Goal: Information Seeking & Learning: Learn about a topic

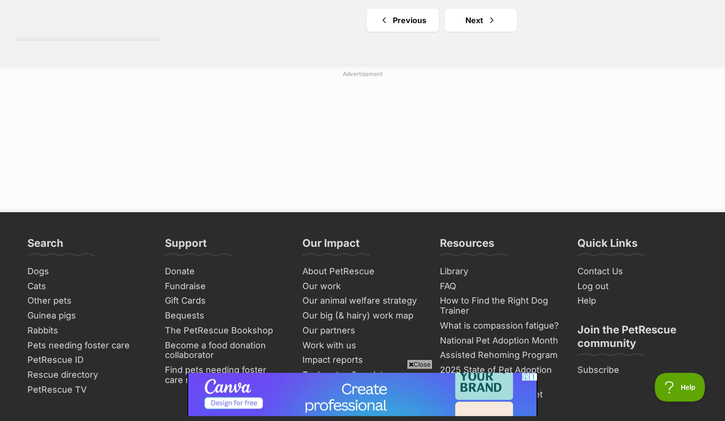
scroll to position [1969, 0]
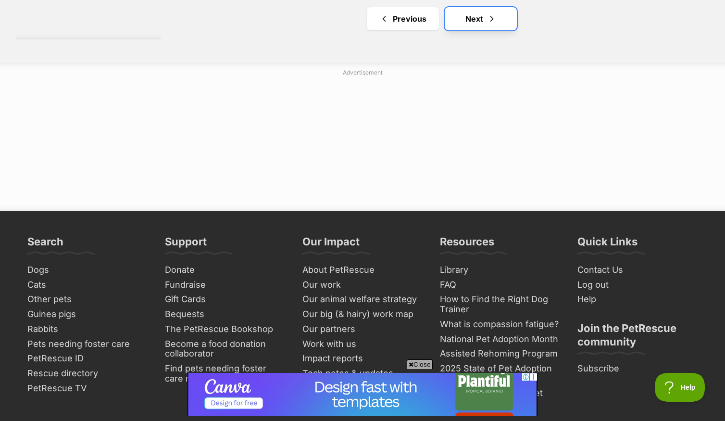
click at [469, 28] on link "Next" at bounding box center [481, 18] width 72 height 23
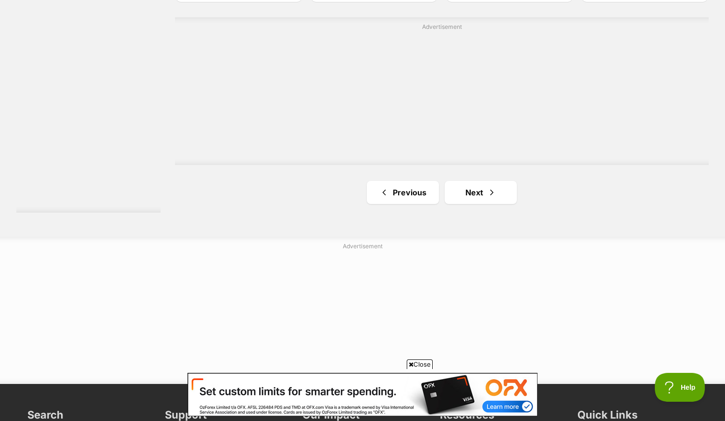
scroll to position [1777, 0]
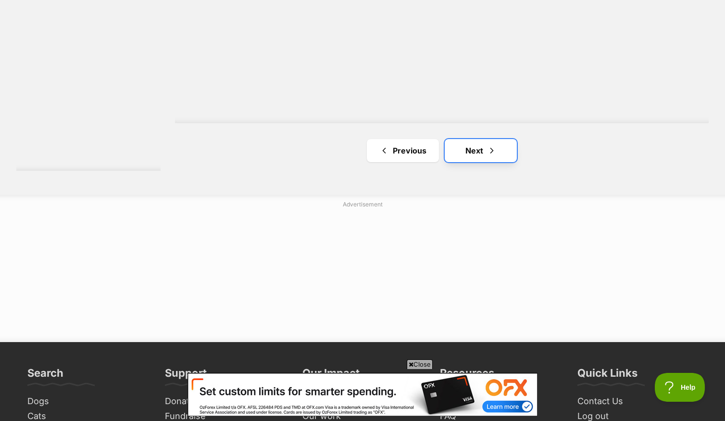
click at [481, 151] on link "Next" at bounding box center [481, 150] width 72 height 23
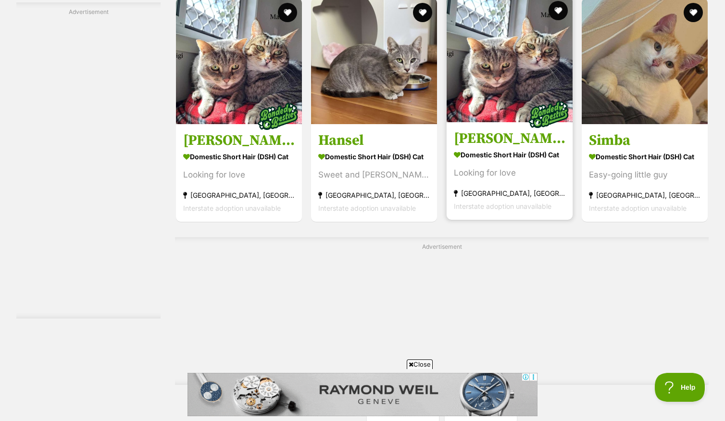
scroll to position [1792, 0]
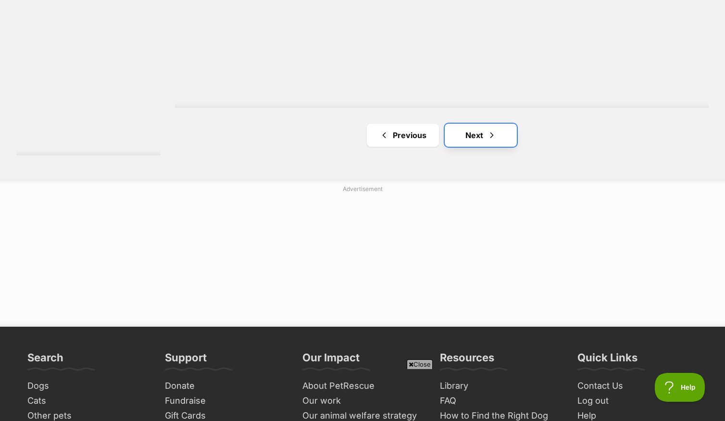
click at [481, 145] on link "Next" at bounding box center [481, 135] width 72 height 23
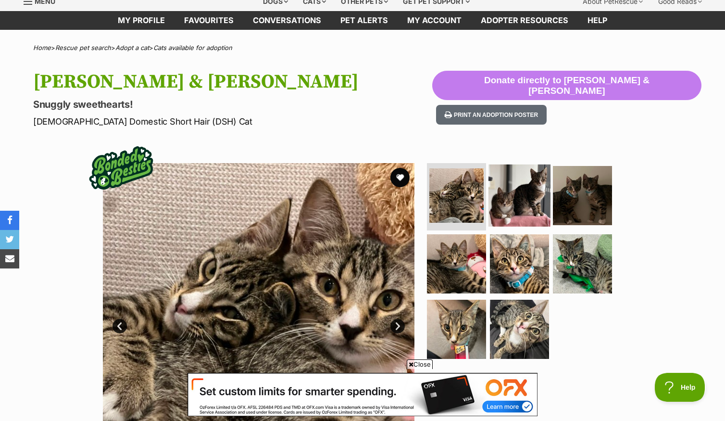
click at [515, 201] on img at bounding box center [519, 195] width 62 height 62
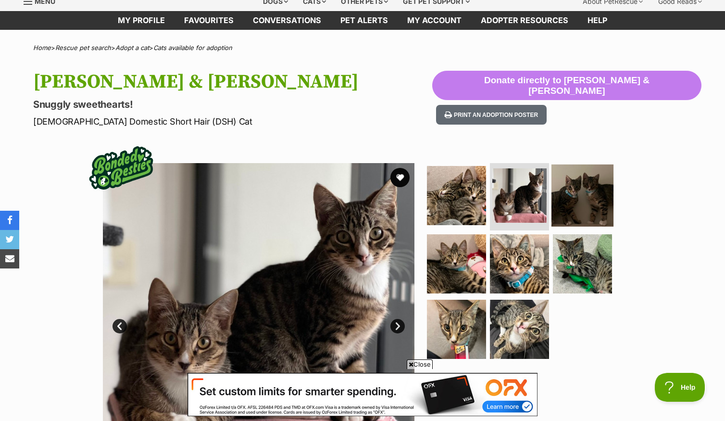
click at [578, 207] on img at bounding box center [582, 195] width 62 height 62
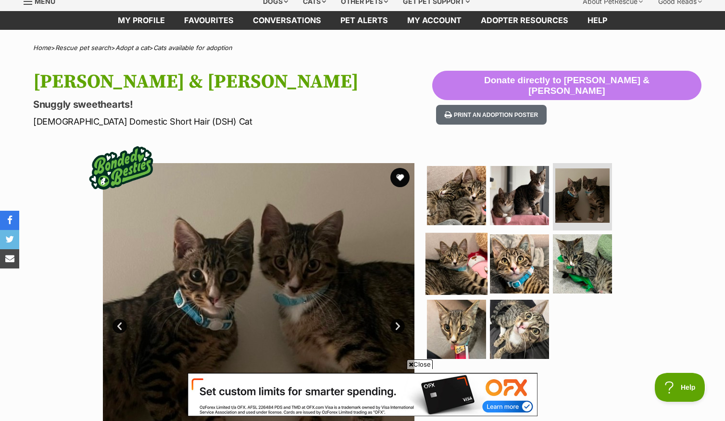
click at [441, 265] on img at bounding box center [456, 264] width 62 height 62
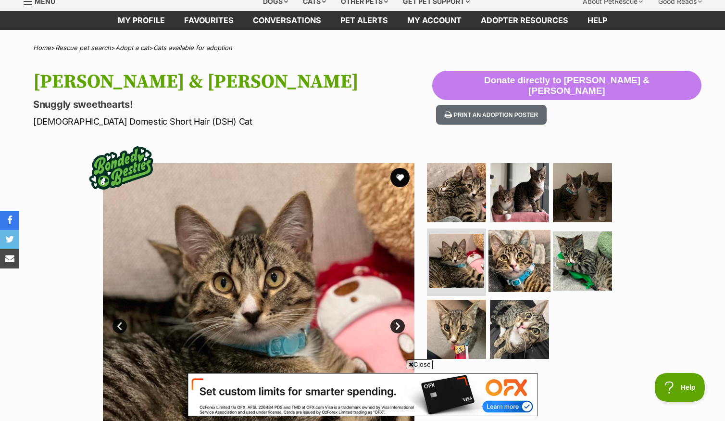
click at [523, 266] on img at bounding box center [519, 261] width 62 height 62
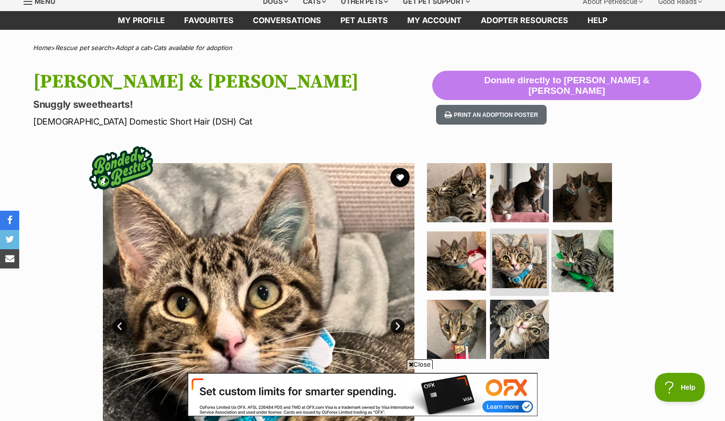
click at [578, 266] on img at bounding box center [582, 261] width 62 height 62
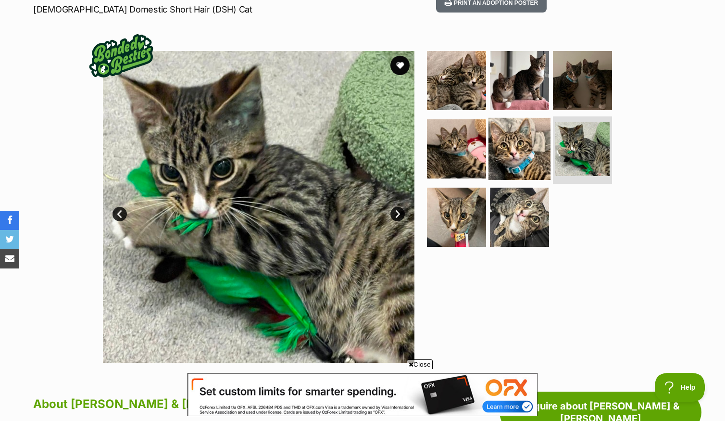
scroll to position [177, 0]
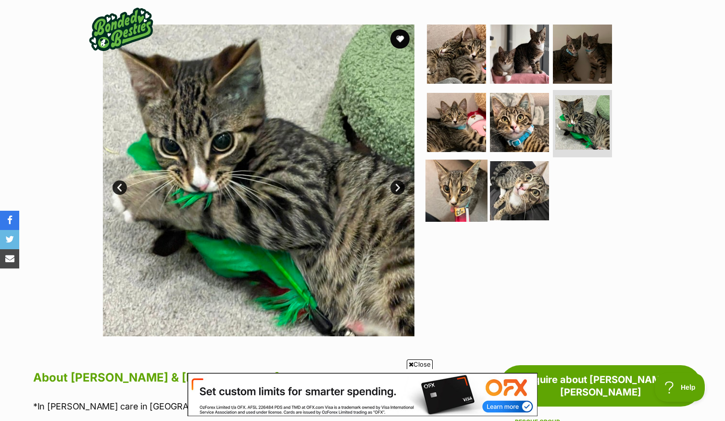
click at [444, 197] on img at bounding box center [456, 191] width 62 height 62
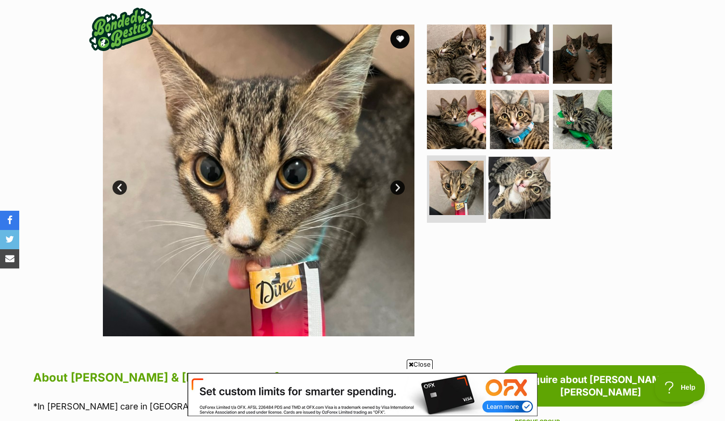
click at [519, 197] on img at bounding box center [519, 188] width 62 height 62
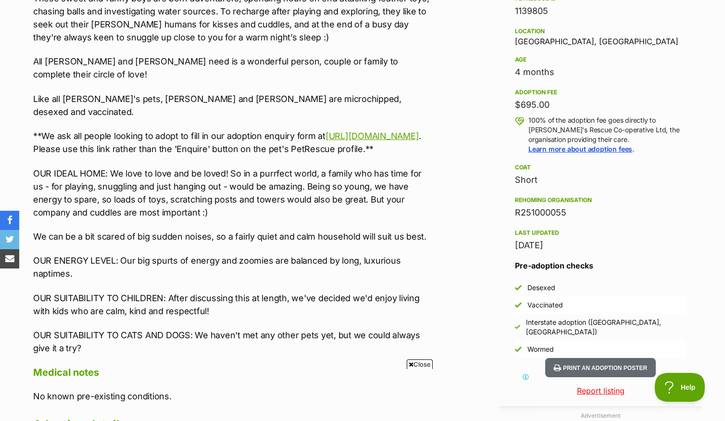
scroll to position [0, 0]
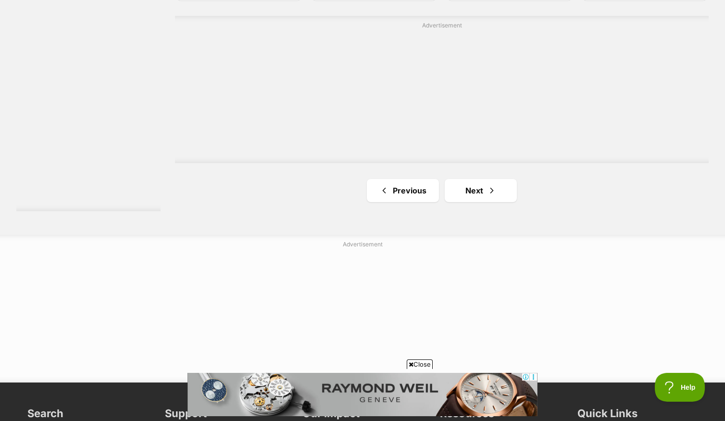
scroll to position [1800, 0]
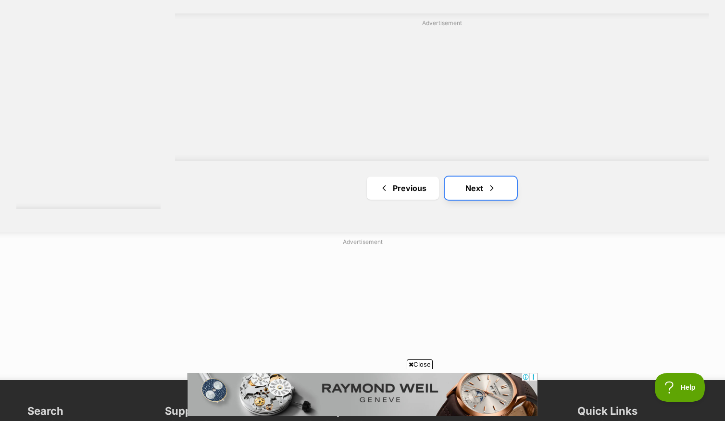
drag, startPoint x: 477, startPoint y: 194, endPoint x: 470, endPoint y: 200, distance: 9.2
click at [476, 194] on link "Next" at bounding box center [481, 187] width 72 height 23
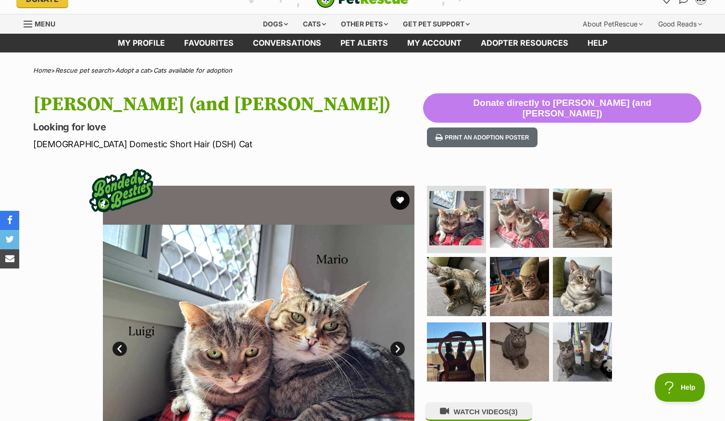
scroll to position [31, 0]
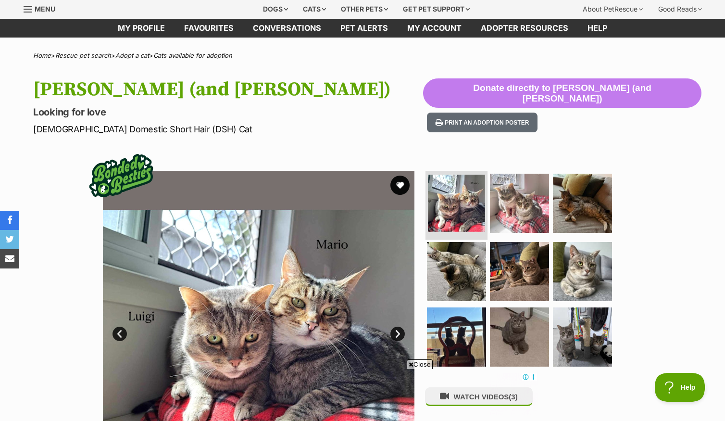
click at [456, 208] on img at bounding box center [456, 203] width 57 height 57
click at [508, 210] on img at bounding box center [519, 203] width 62 height 62
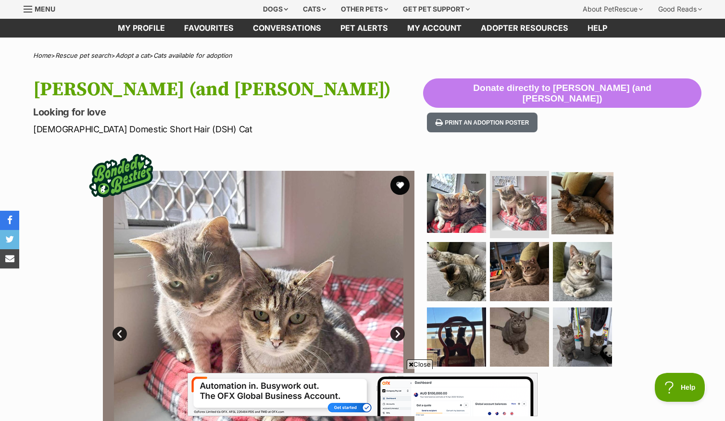
scroll to position [0, 0]
click at [590, 213] on img at bounding box center [582, 203] width 62 height 62
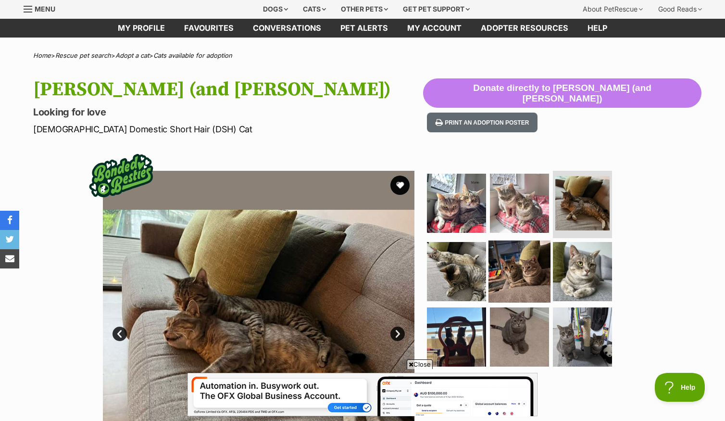
scroll to position [131, 0]
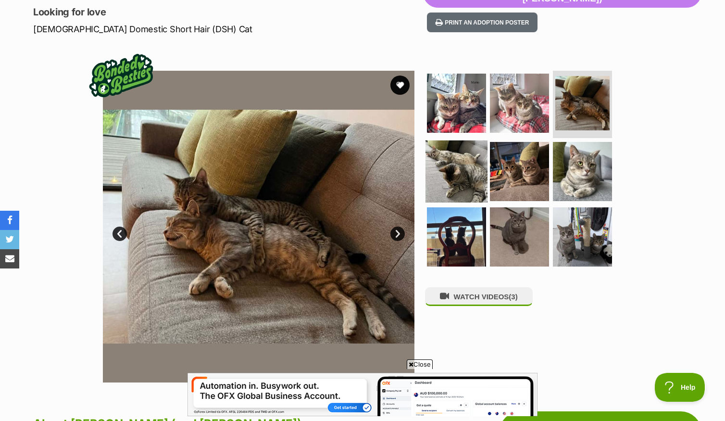
click at [461, 177] on img at bounding box center [456, 171] width 62 height 62
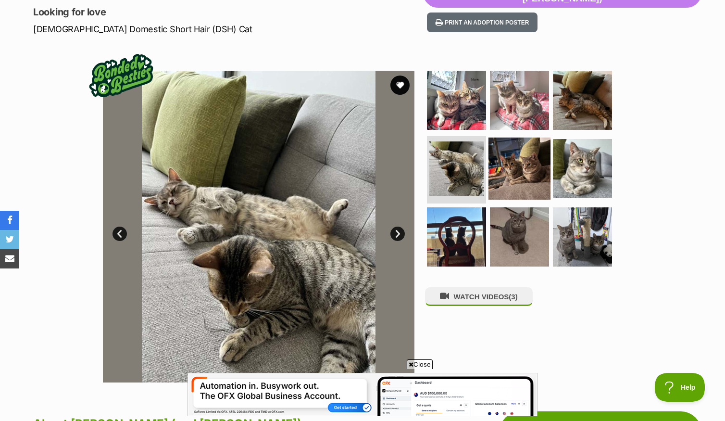
click at [508, 174] on img at bounding box center [519, 169] width 62 height 62
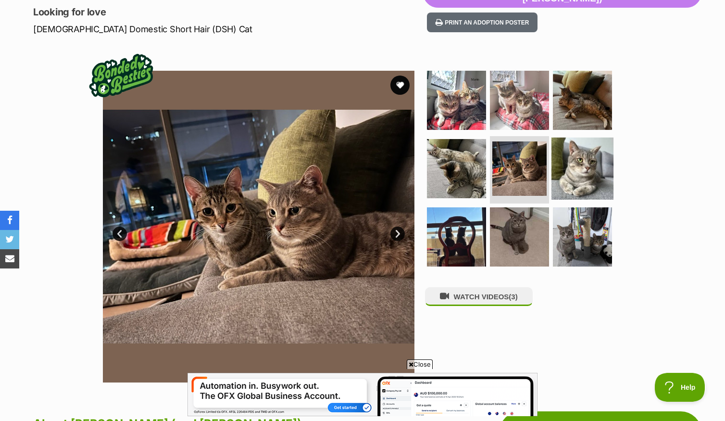
click at [576, 173] on img at bounding box center [582, 169] width 62 height 62
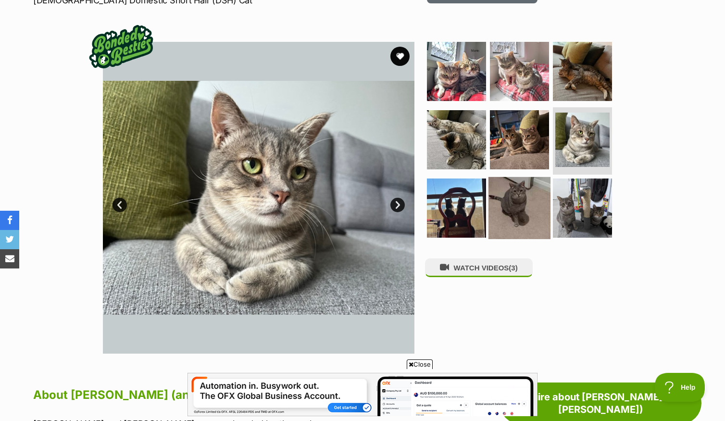
scroll to position [169, 0]
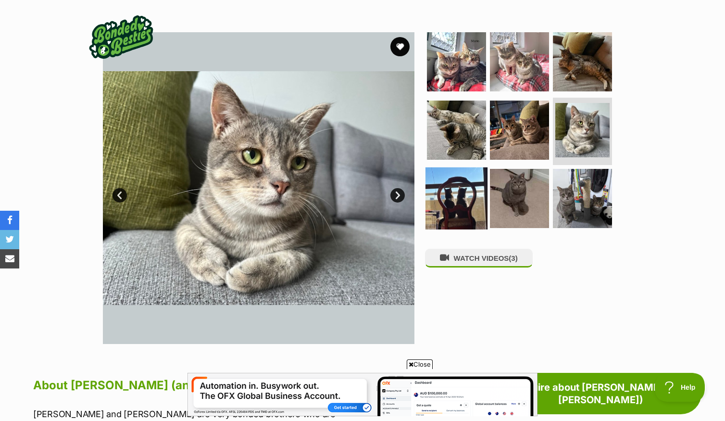
click at [456, 198] on img at bounding box center [456, 198] width 62 height 62
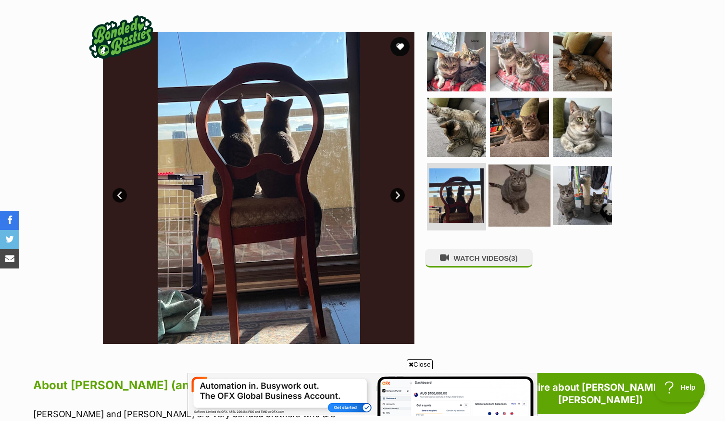
click at [526, 200] on img at bounding box center [519, 195] width 62 height 62
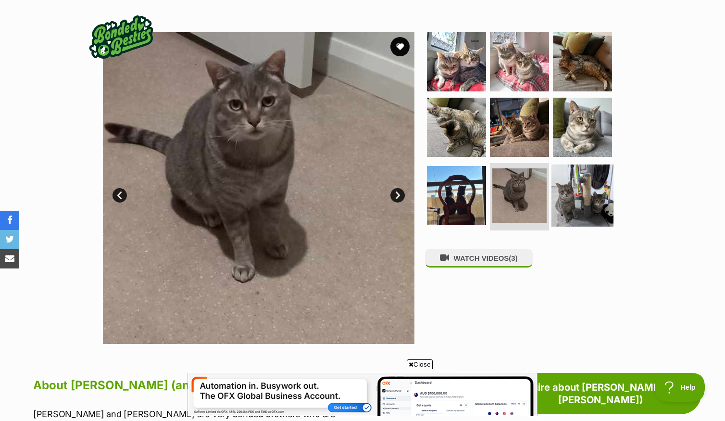
click at [586, 200] on img at bounding box center [582, 195] width 62 height 62
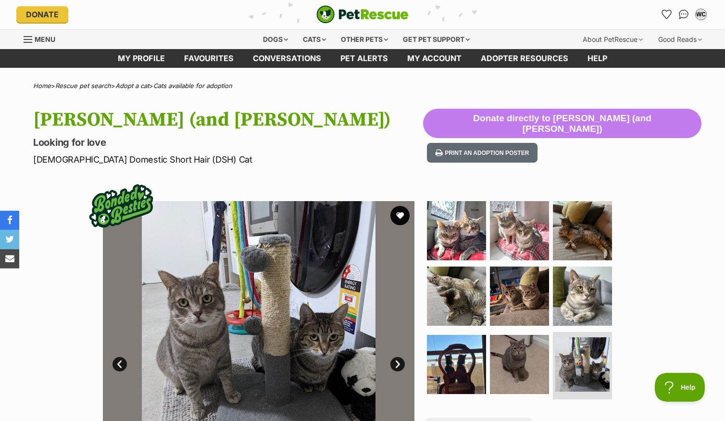
scroll to position [0, 0]
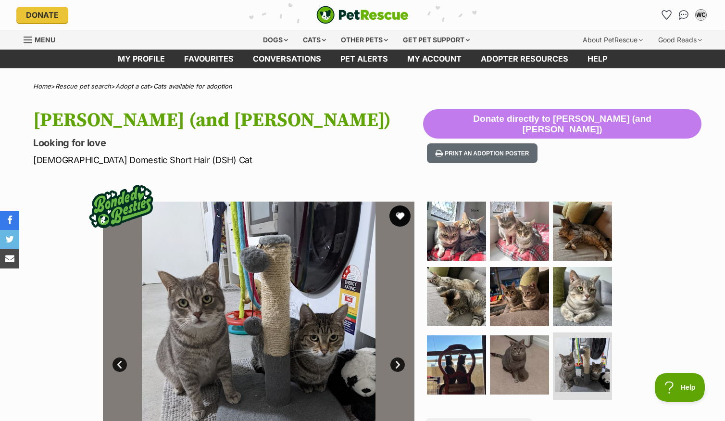
drag, startPoint x: 405, startPoint y: 221, endPoint x: 400, endPoint y: 220, distance: 5.5
click at [404, 221] on button "favourite" at bounding box center [399, 215] width 21 height 21
